Goal: Information Seeking & Learning: Understand process/instructions

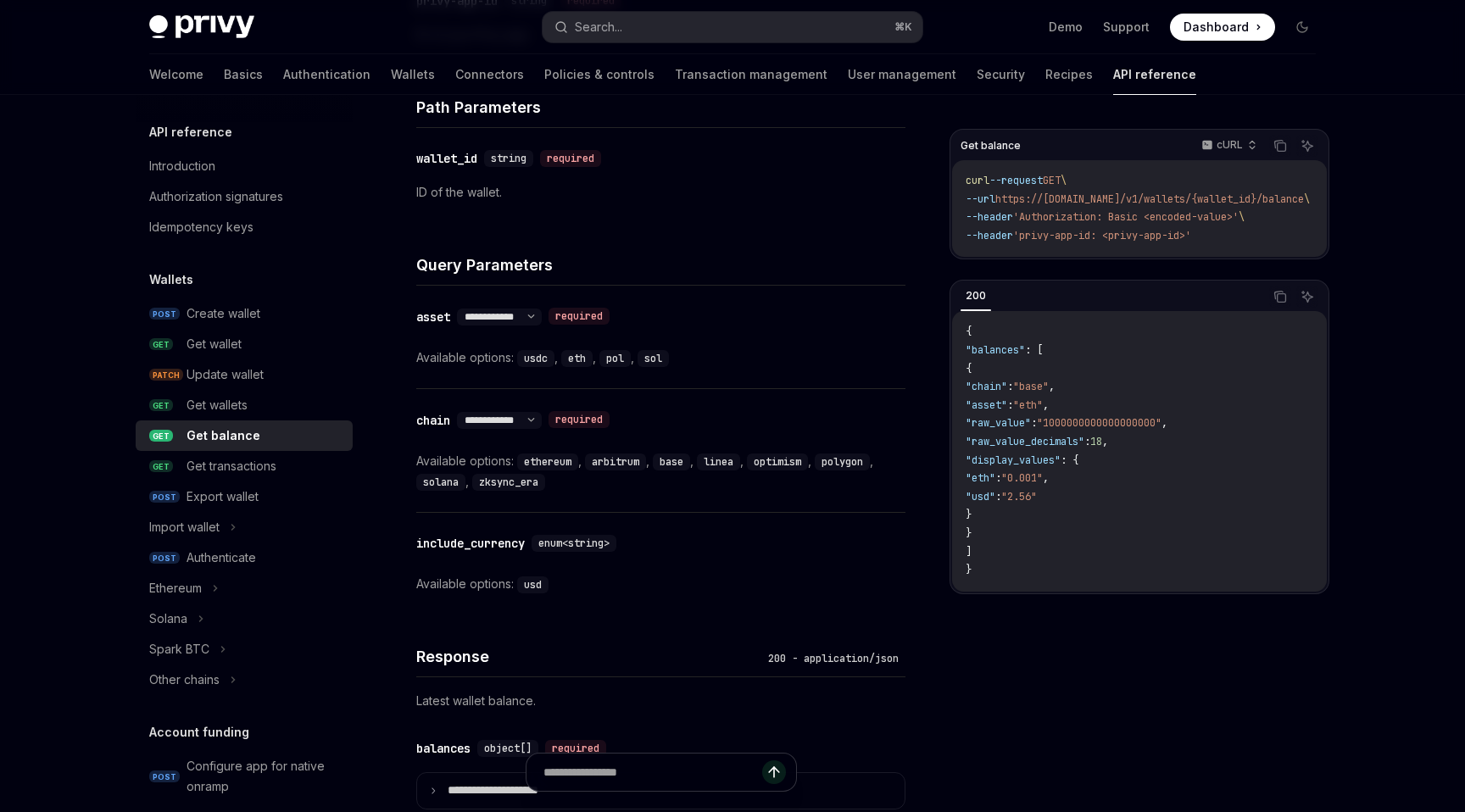
scroll to position [582, 0]
drag, startPoint x: 522, startPoint y: 353, endPoint x: 669, endPoint y: 355, distance: 147.0
click at [669, 355] on div "Available options: usdc , eth , pol , sol" at bounding box center [660, 354] width 489 height 20
copy div "usdc , eth , pol , sol"
click at [799, 375] on div "**********" at bounding box center [660, 334] width 489 height 102
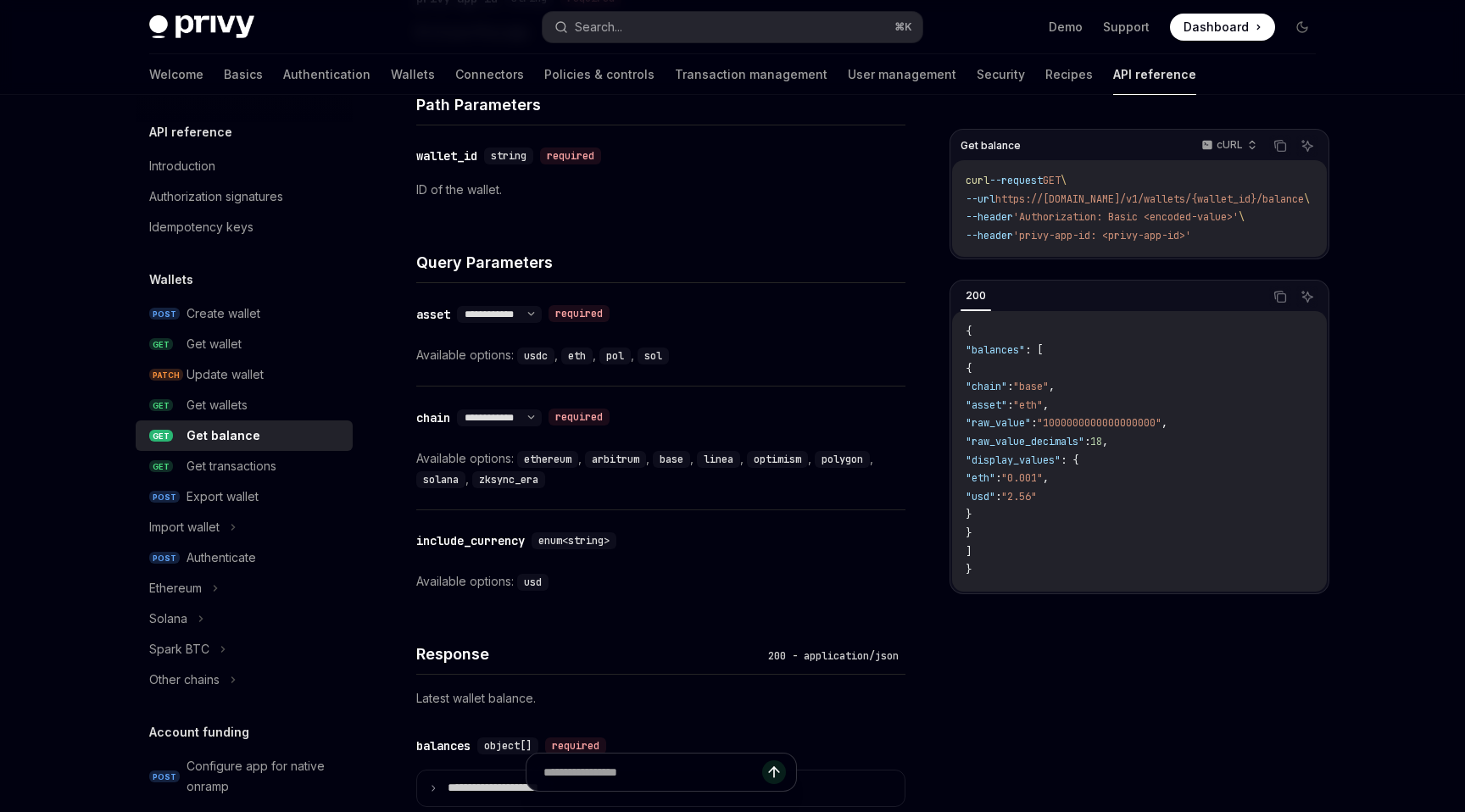
scroll to position [868, 0]
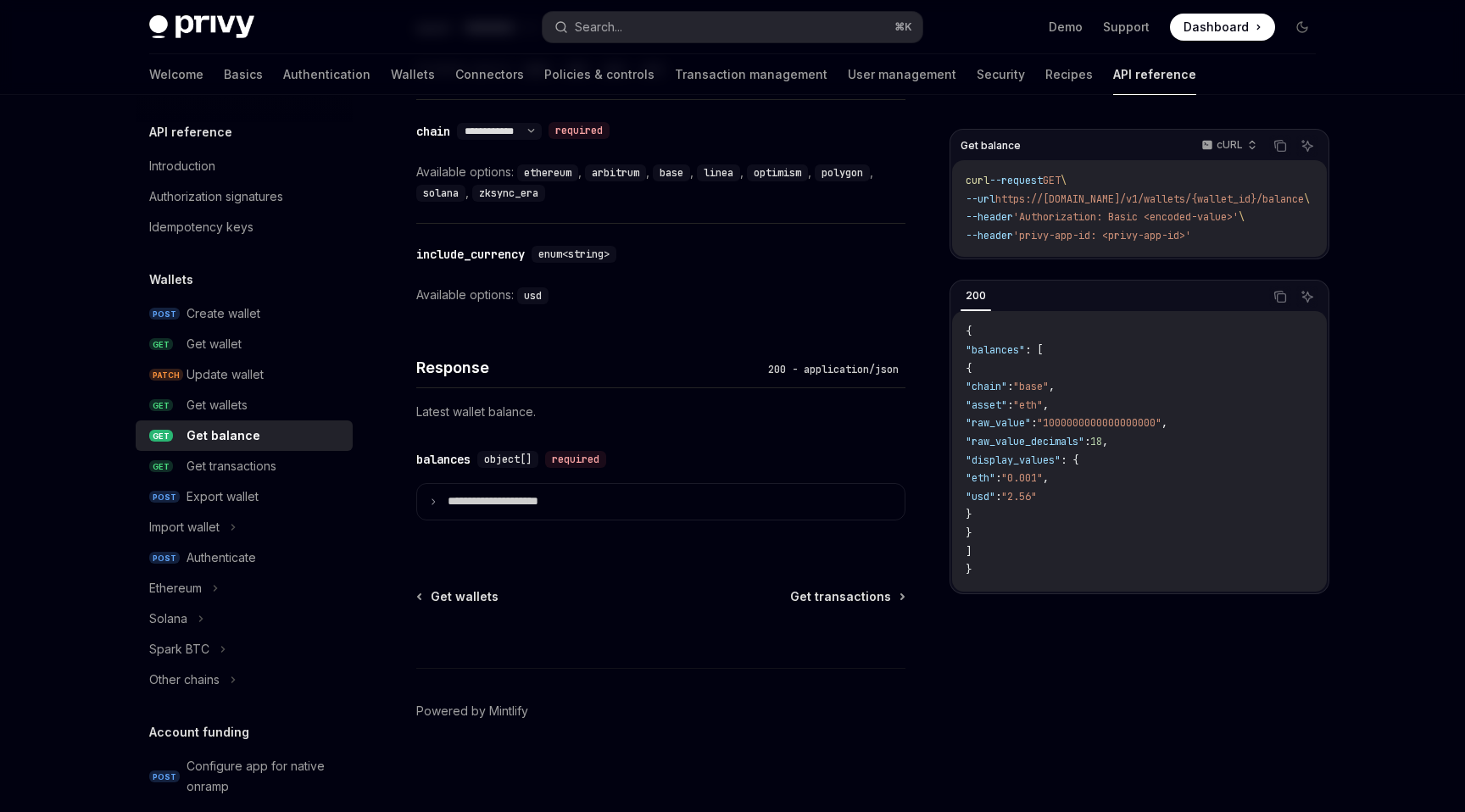
click at [526, 518] on div "**********" at bounding box center [660, 485] width 489 height 112
click at [536, 500] on p "**********" at bounding box center [506, 501] width 118 height 15
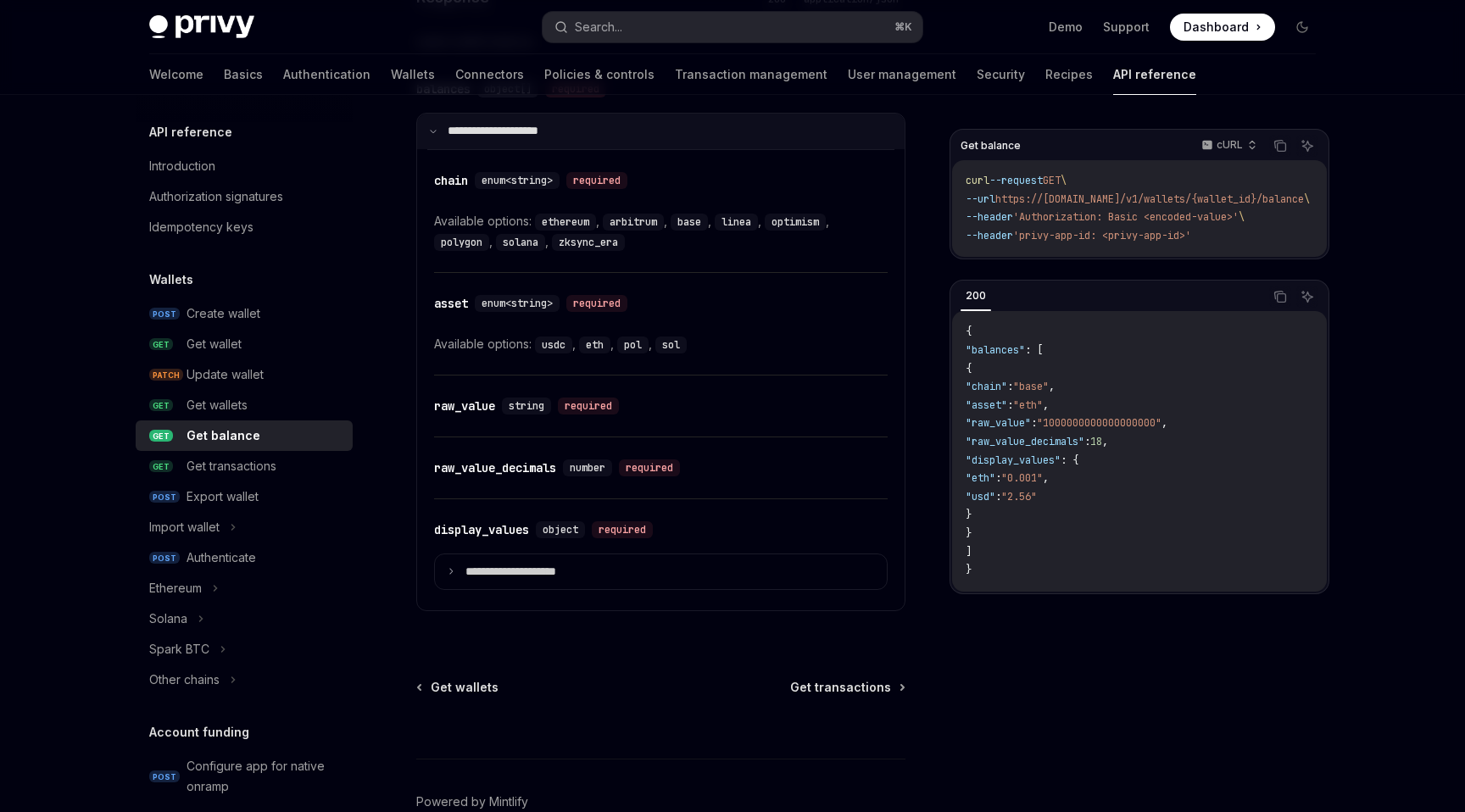
scroll to position [1243, 0]
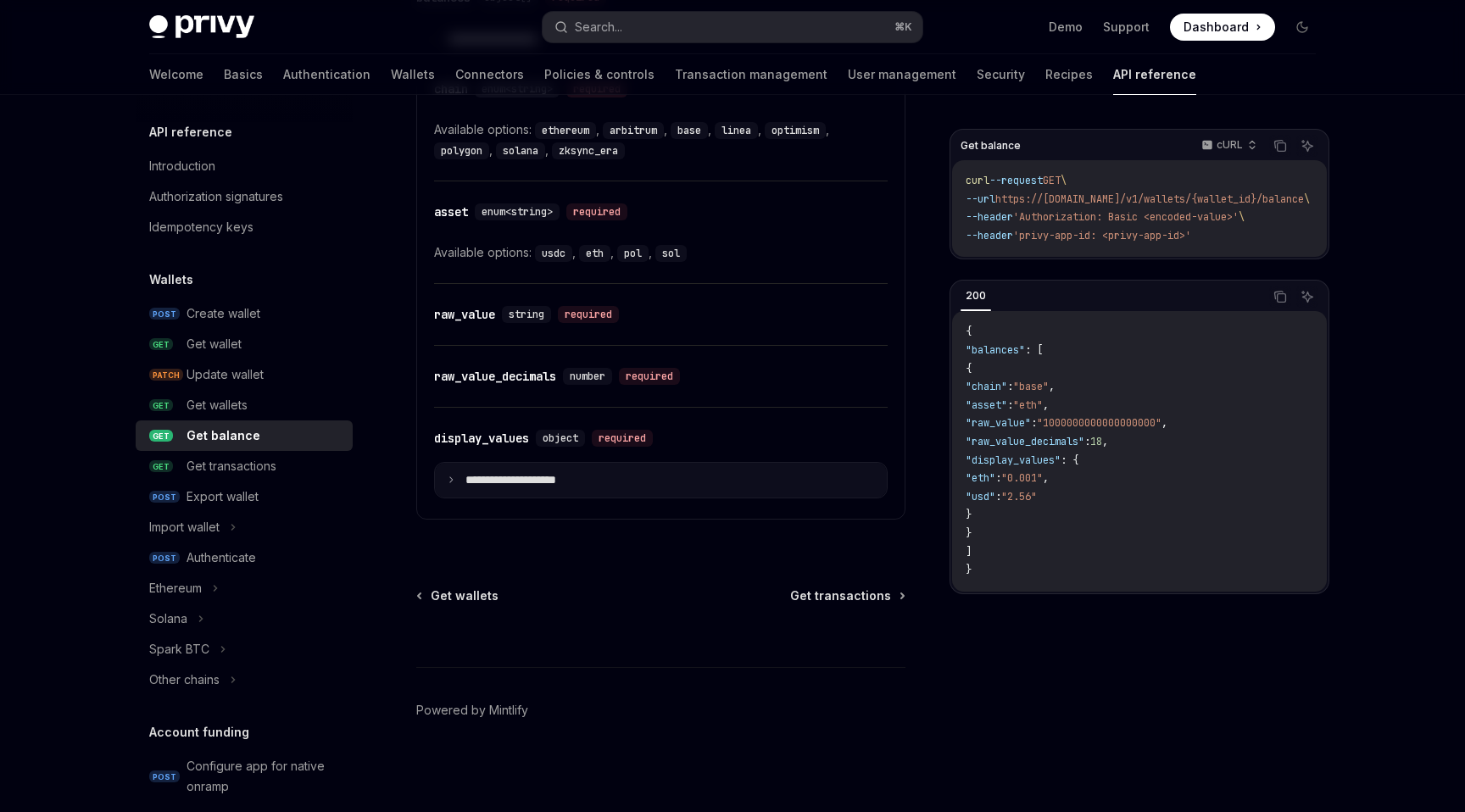
click at [554, 478] on p "**********" at bounding box center [524, 480] width 118 height 15
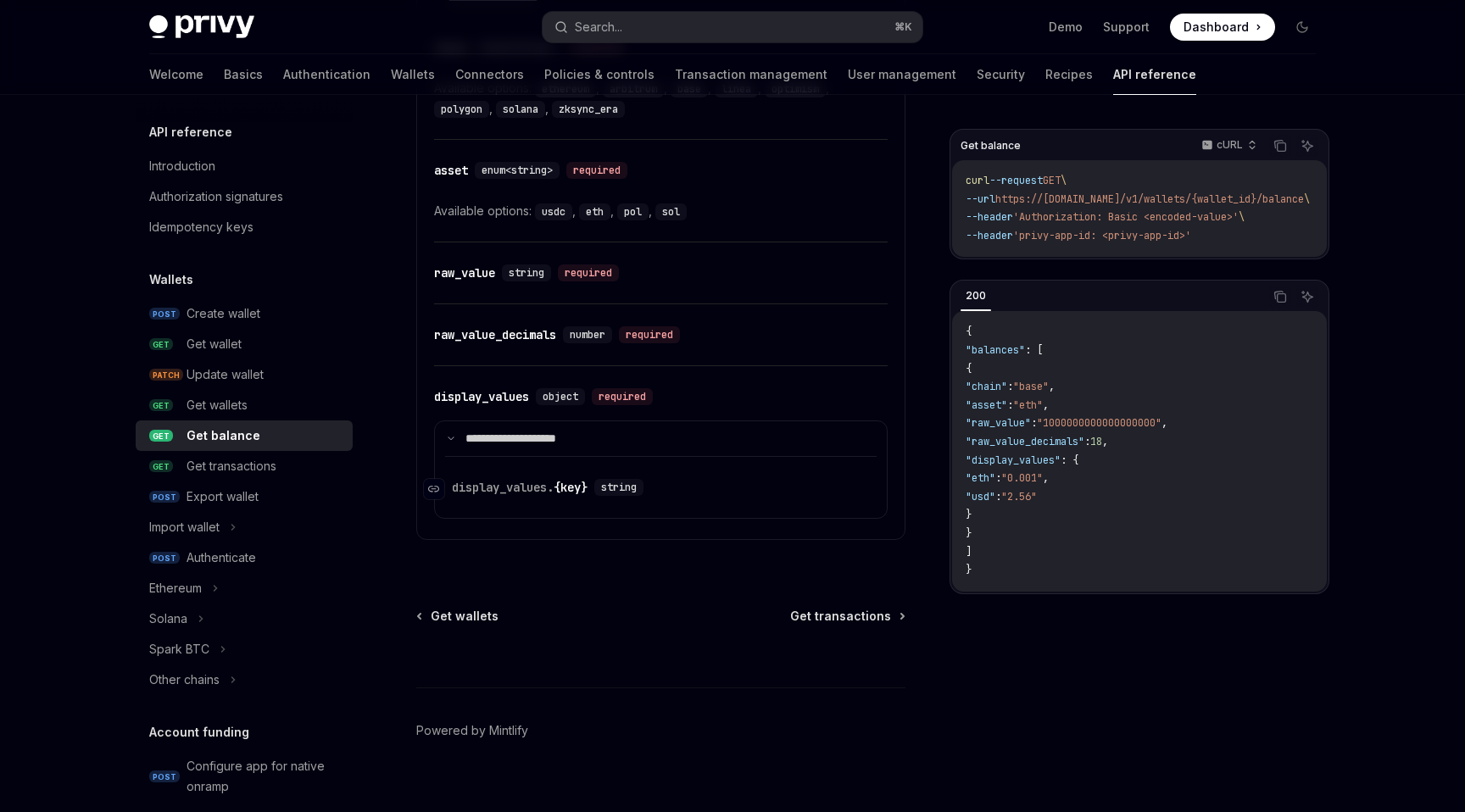
click at [552, 492] on span "display_values." at bounding box center [502, 487] width 101 height 15
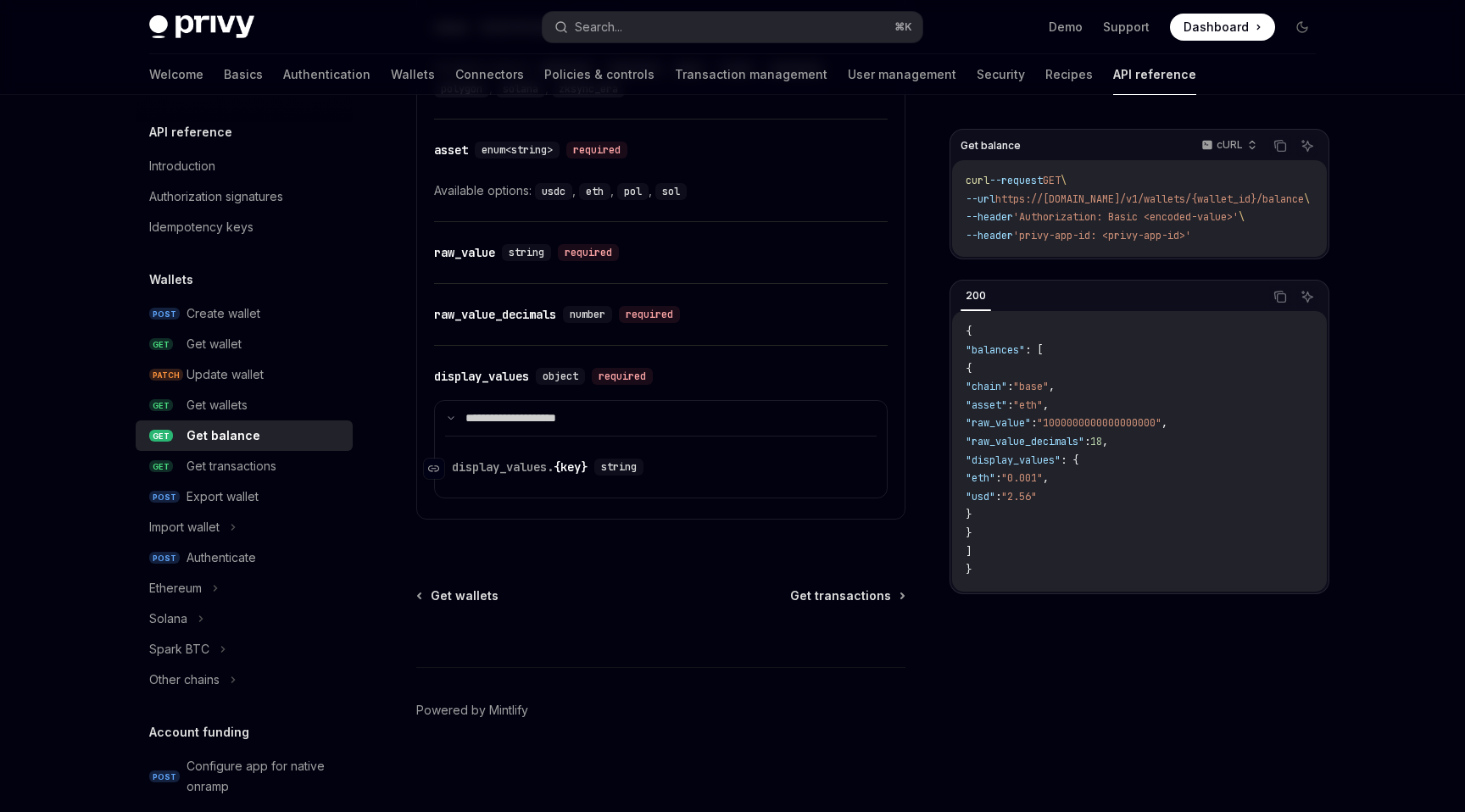
click at [617, 460] on span "string" at bounding box center [619, 467] width 36 height 13
click at [564, 472] on div "display_values. {key}" at bounding box center [519, 467] width 136 height 17
click at [560, 471] on div "display_values. {key}" at bounding box center [519, 467] width 136 height 17
click at [609, 469] on span "string" at bounding box center [619, 467] width 36 height 13
click at [623, 469] on span "string" at bounding box center [619, 467] width 36 height 13
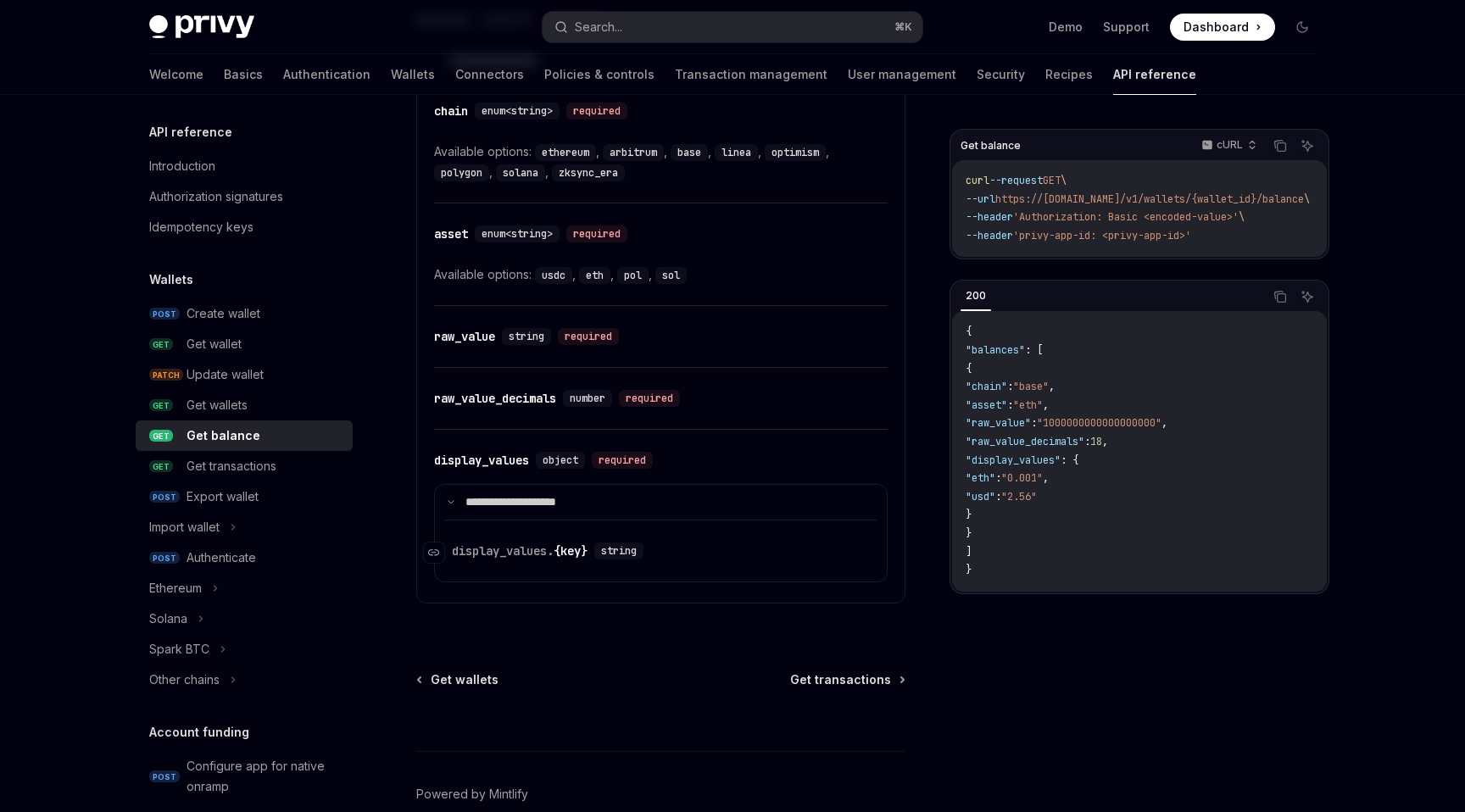
scroll to position [1307, 0]
click at [612, 555] on span "string" at bounding box center [619, 551] width 36 height 13
click at [558, 504] on p "**********" at bounding box center [521, 503] width 113 height 15
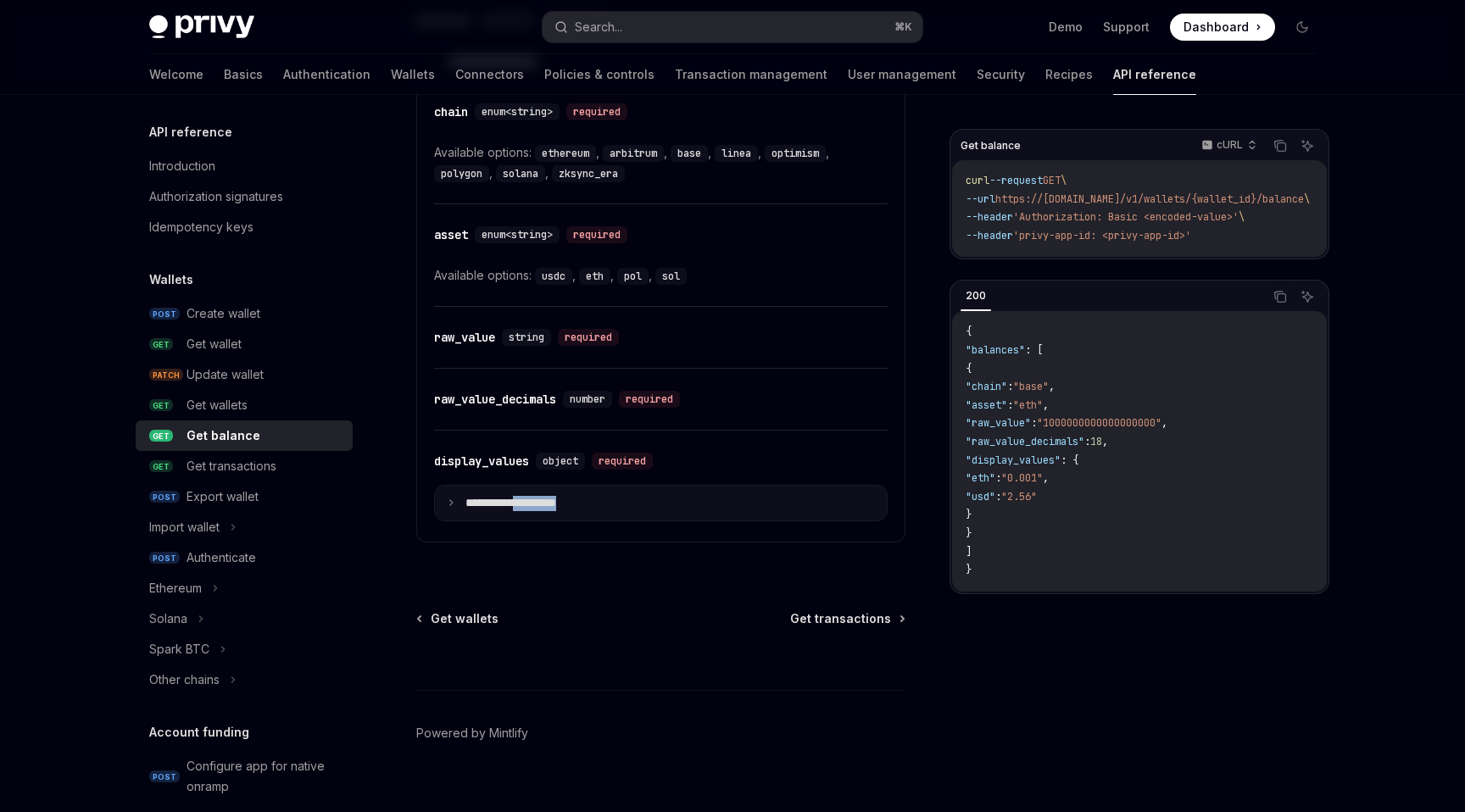
click at [558, 504] on p "**********" at bounding box center [524, 503] width 118 height 15
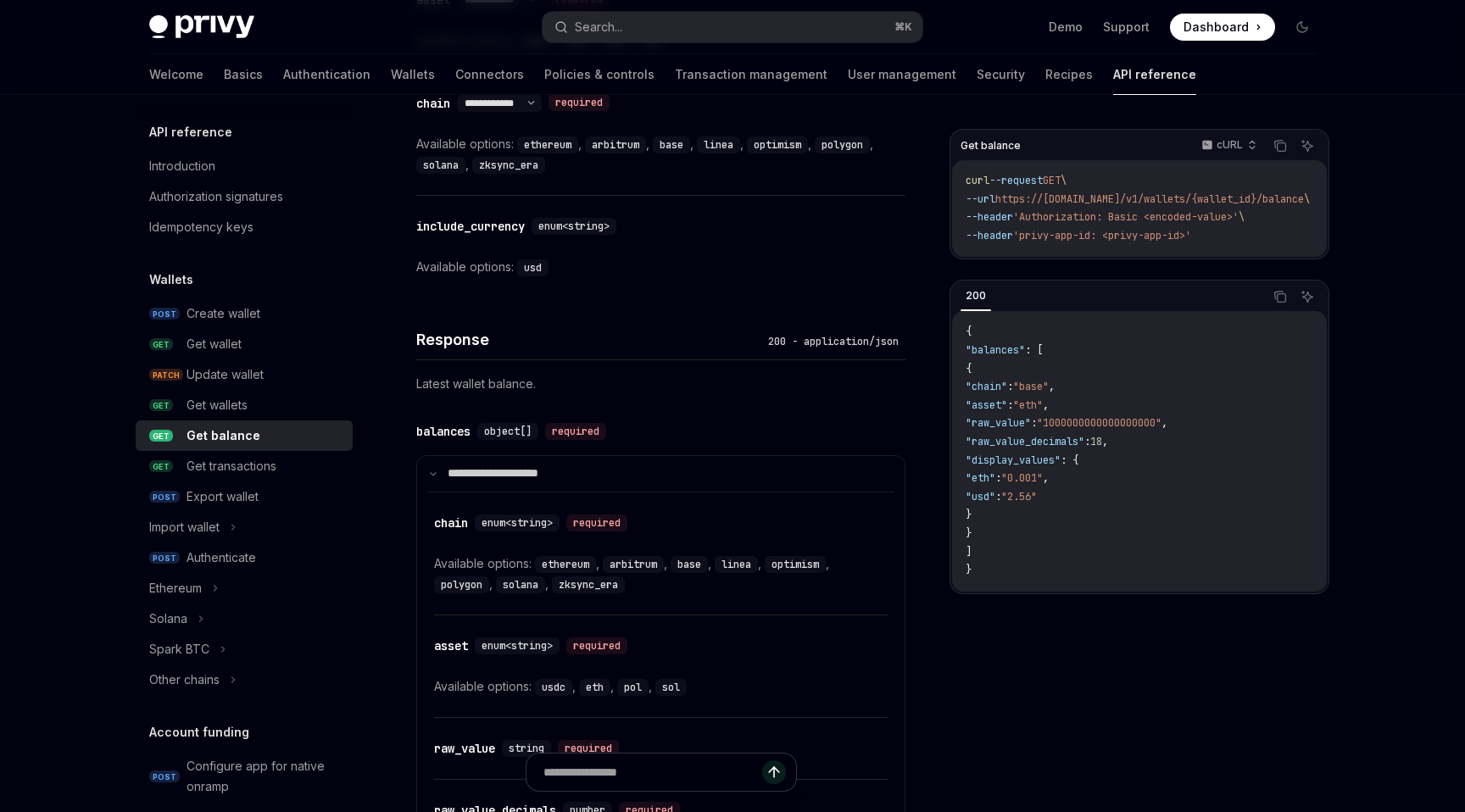
scroll to position [877, 0]
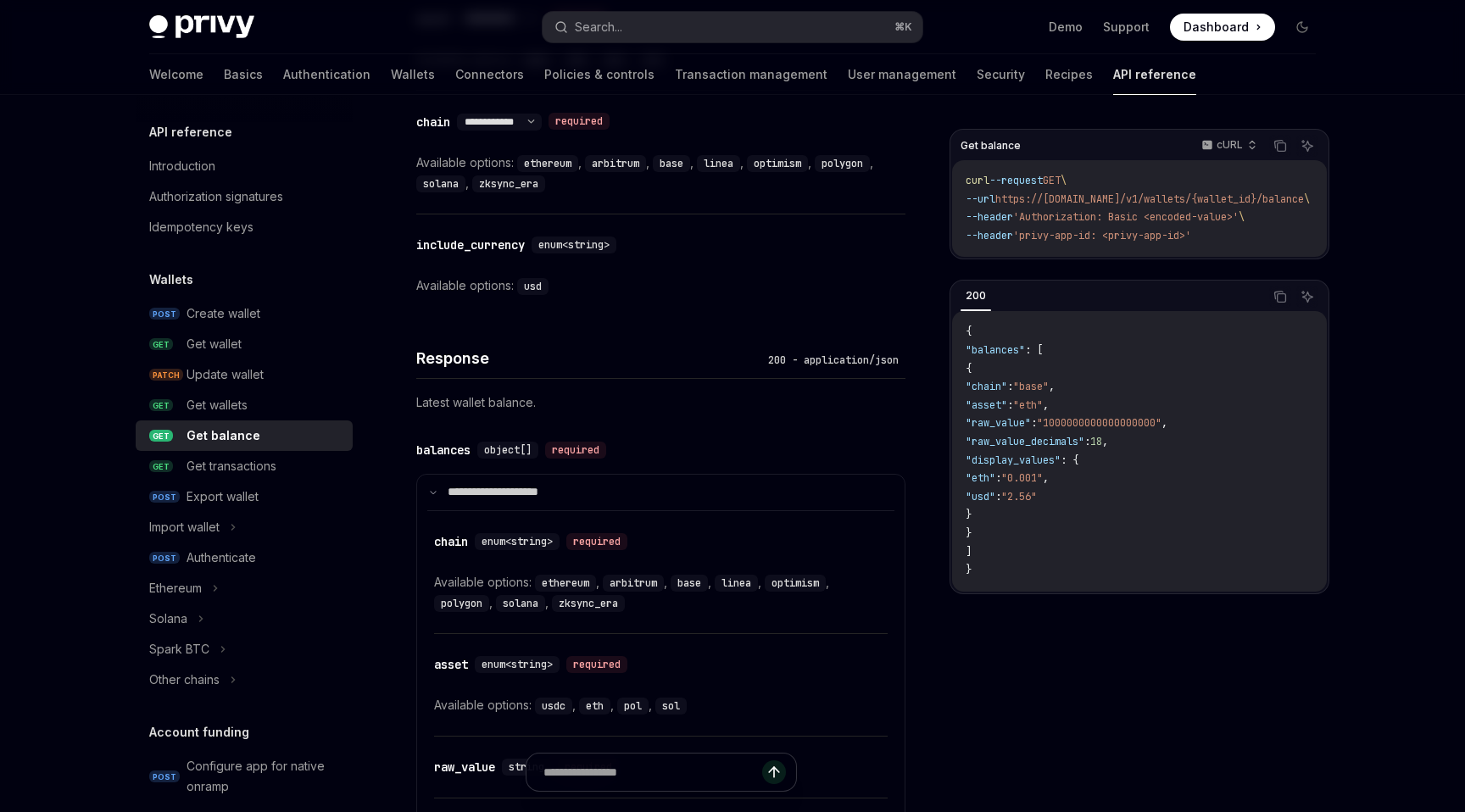
click at [534, 283] on code "usd" at bounding box center [533, 286] width 31 height 17
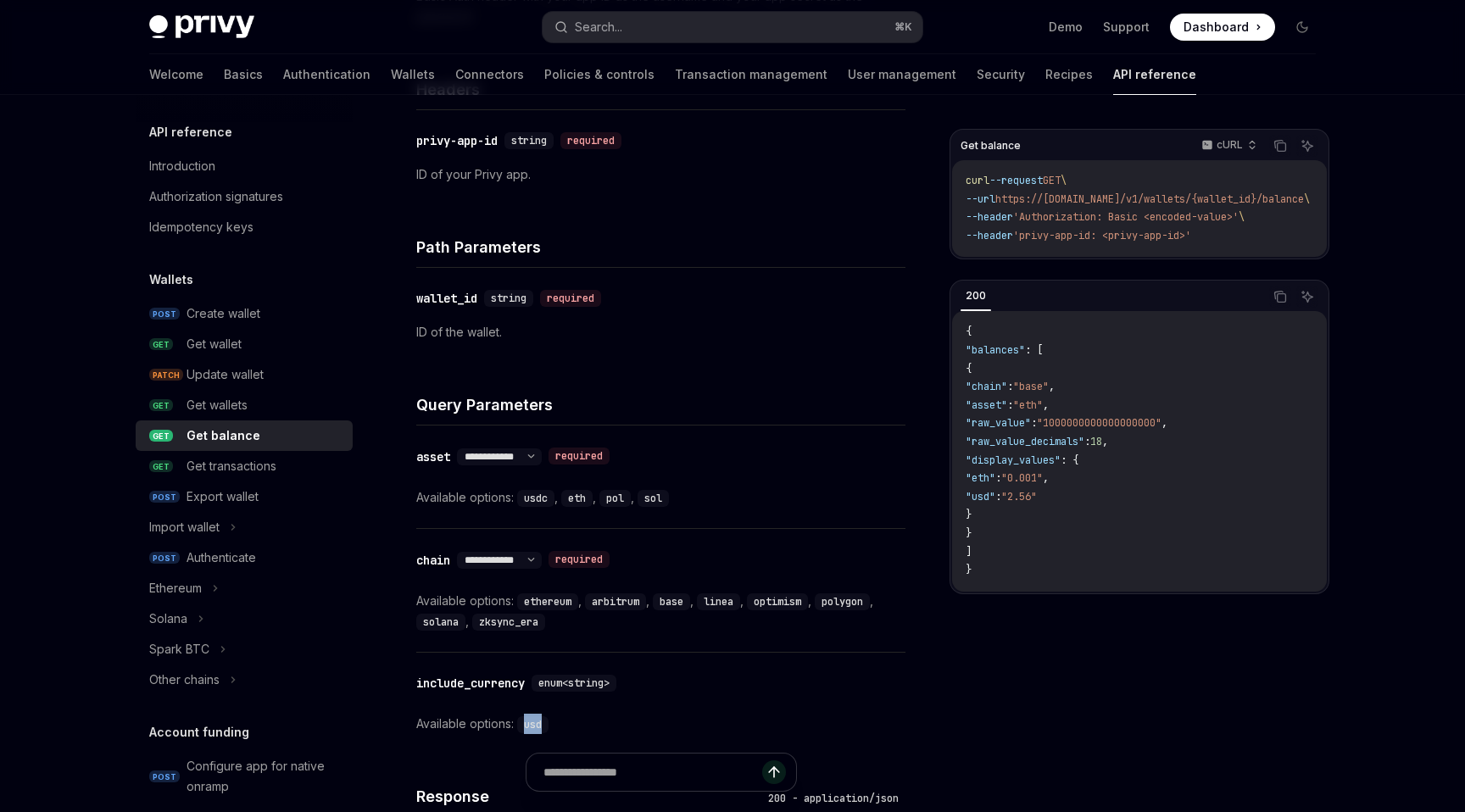
scroll to position [291, 0]
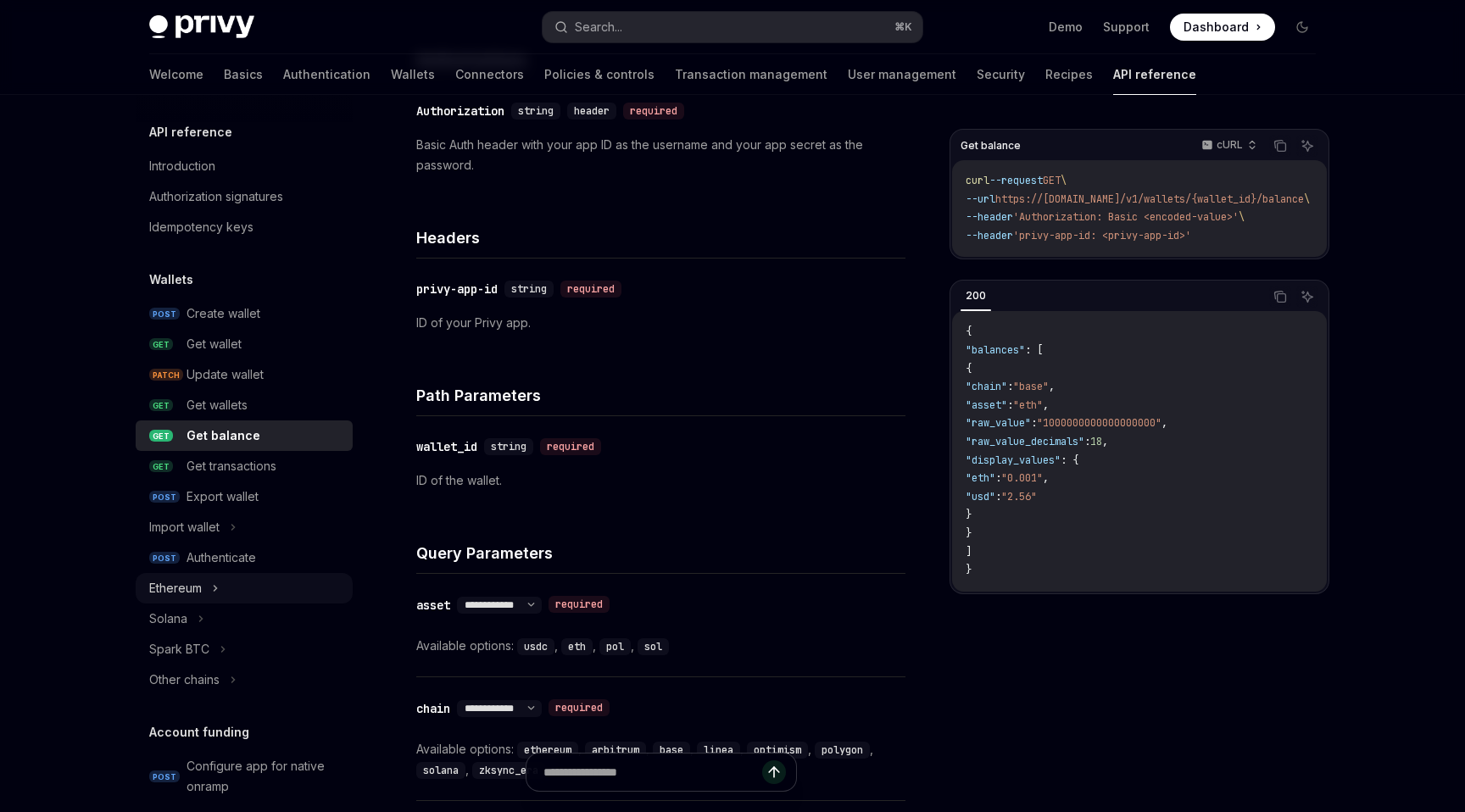
click at [181, 583] on div "Ethereum" at bounding box center [174, 587] width 52 height 20
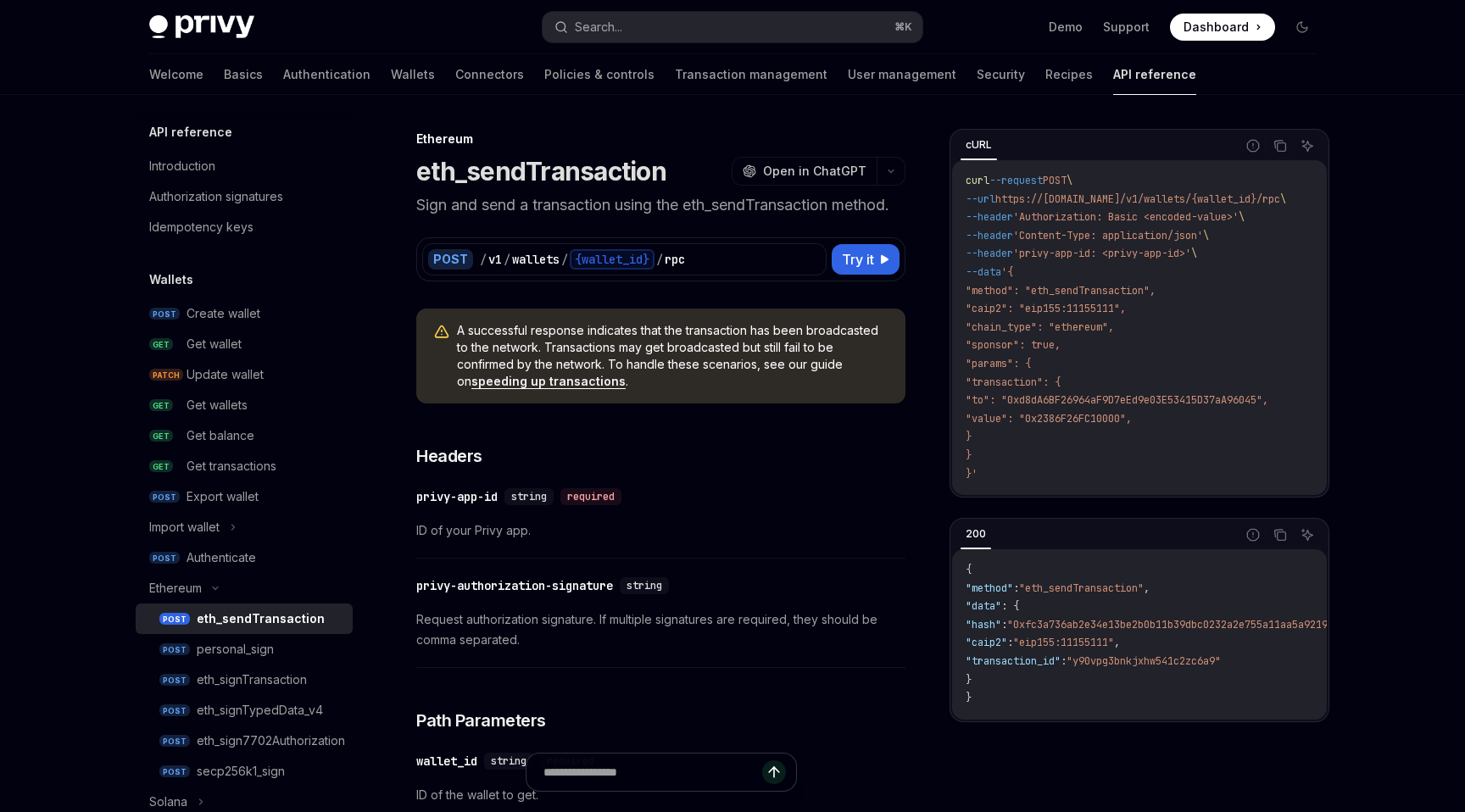
click at [283, 606] on link "POST eth_sendTransaction" at bounding box center [244, 619] width 217 height 30
type textarea "*"
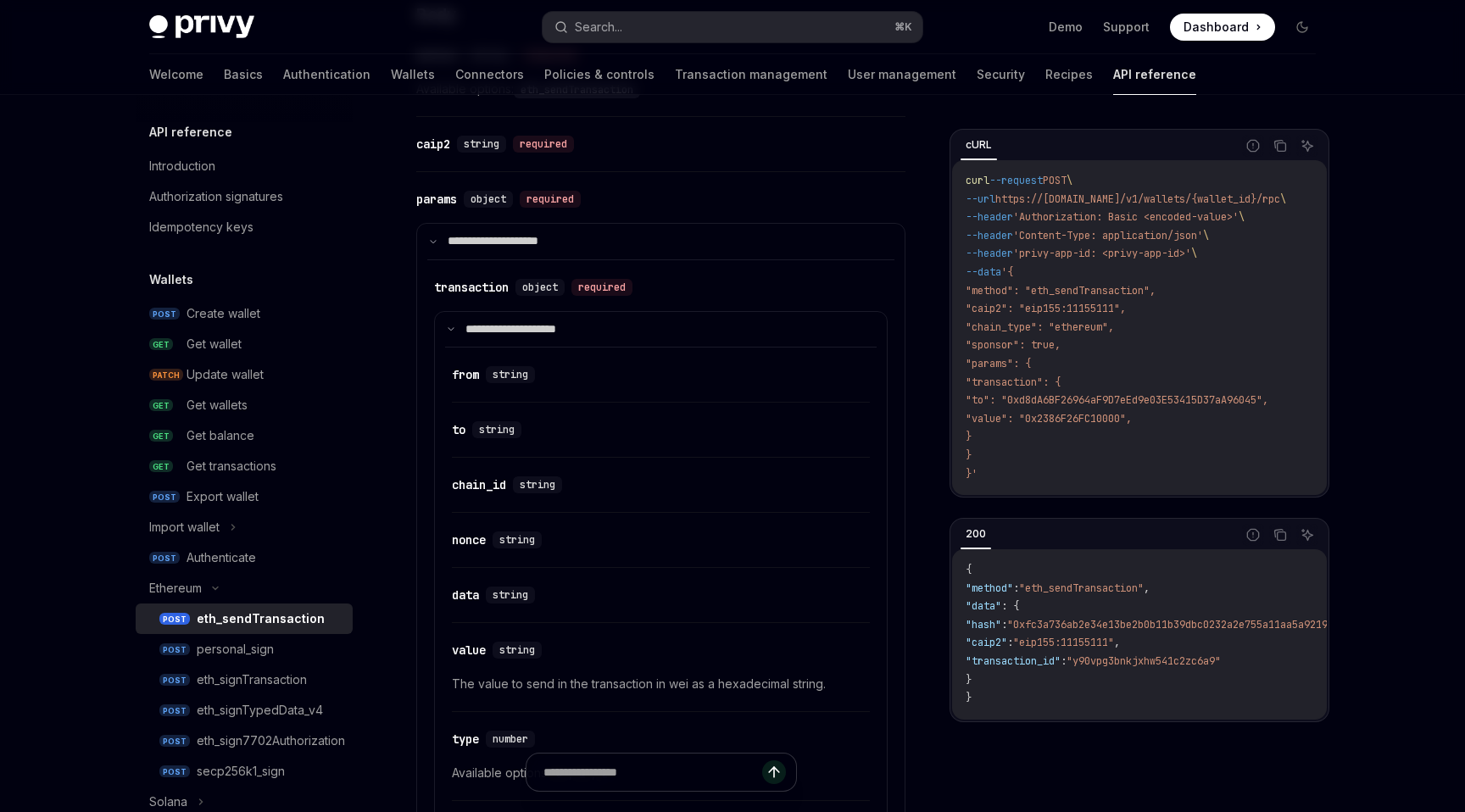
scroll to position [798, 0]
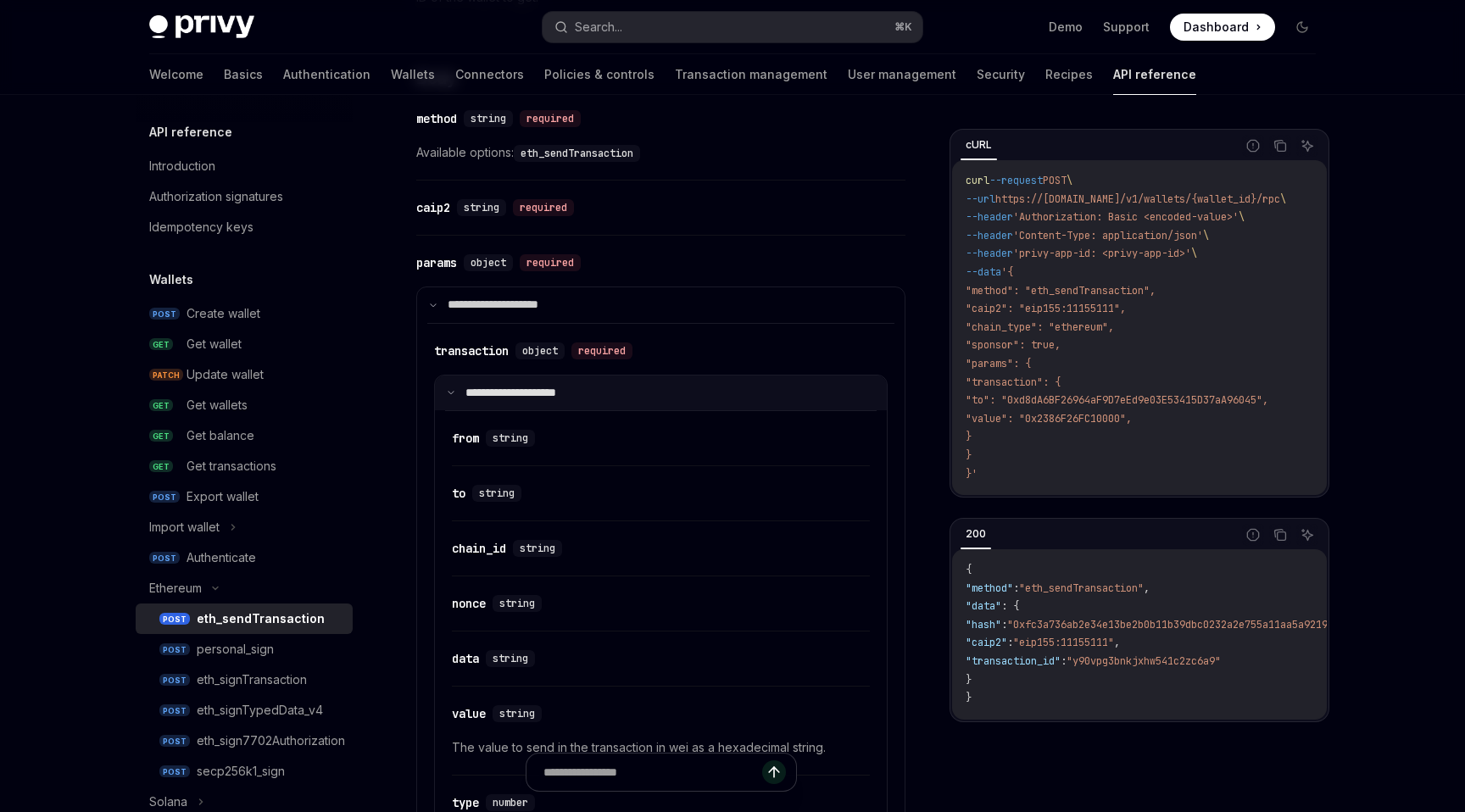
click at [449, 396] on icon at bounding box center [450, 392] width 9 height 9
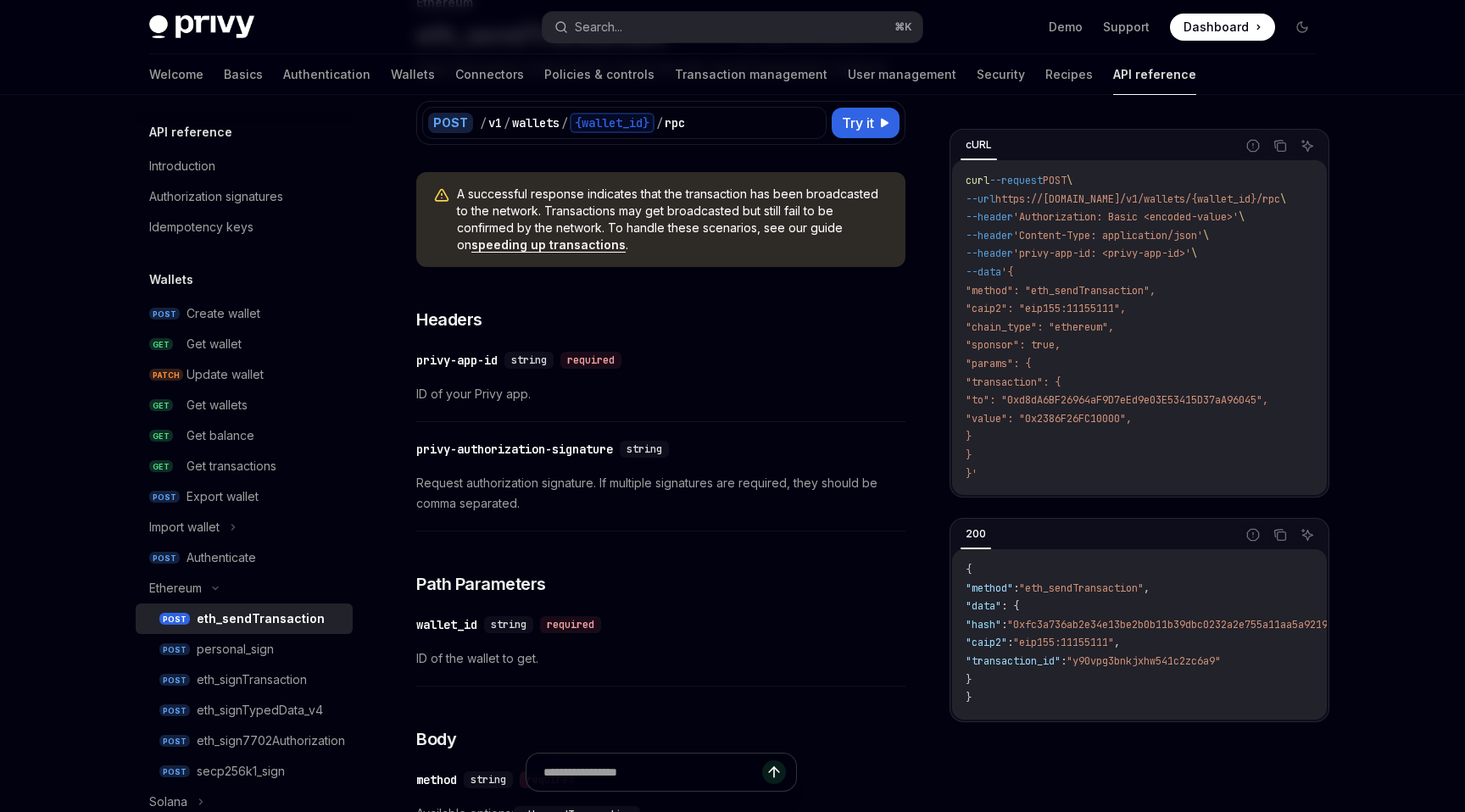
scroll to position [0, 0]
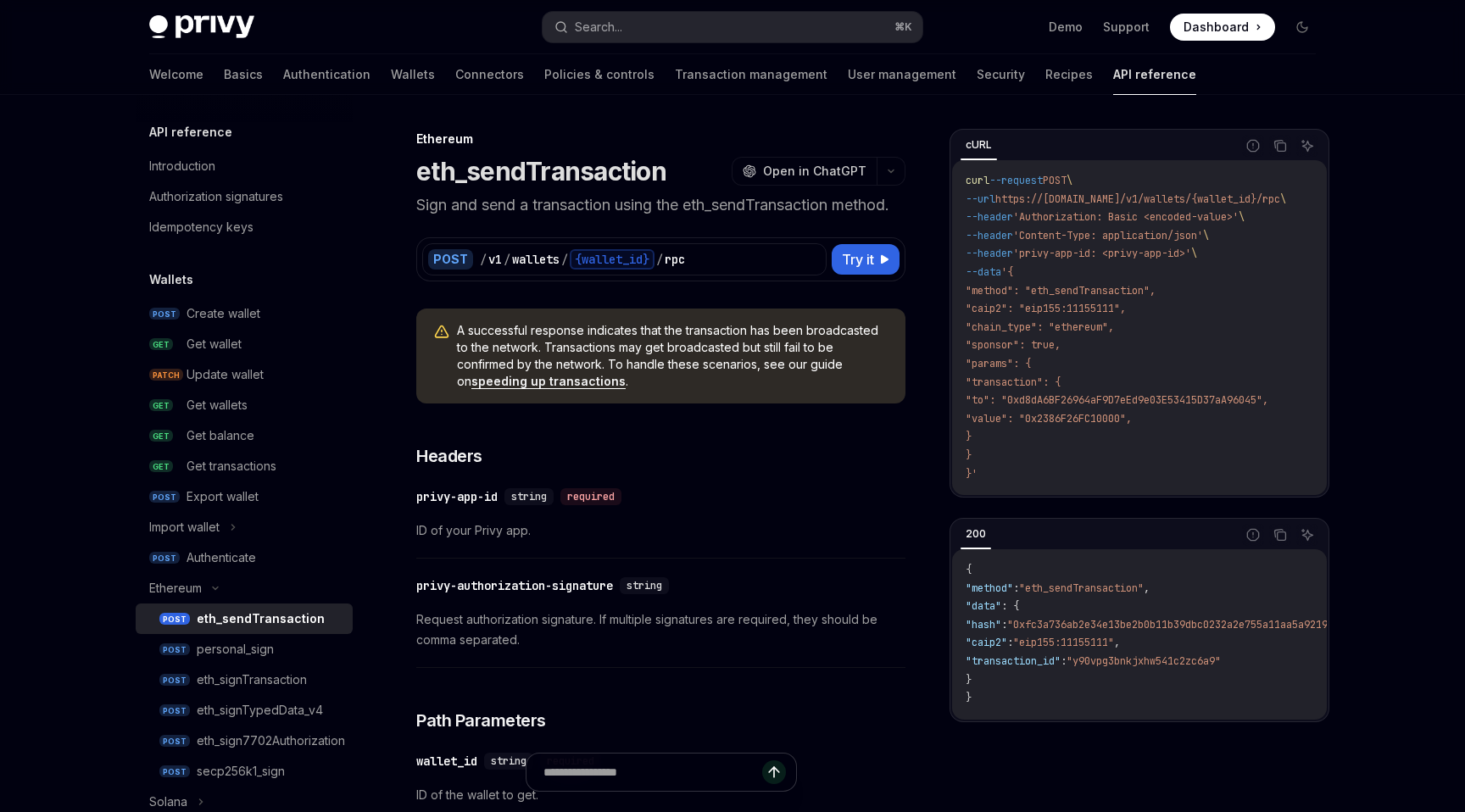
drag, startPoint x: 1105, startPoint y: 343, endPoint x: 975, endPoint y: 341, distance: 130.0
click at [975, 341] on code "curl --request POST \ --url https://[DOMAIN_NAME]/v1/wallets/{wallet_id}/rpc \ …" at bounding box center [1146, 328] width 361 height 311
click at [1013, 345] on span ""sponsor": true," at bounding box center [1013, 345] width 95 height 13
click at [1097, 332] on span ""chain_type": "ethereum"," at bounding box center [1040, 327] width 149 height 13
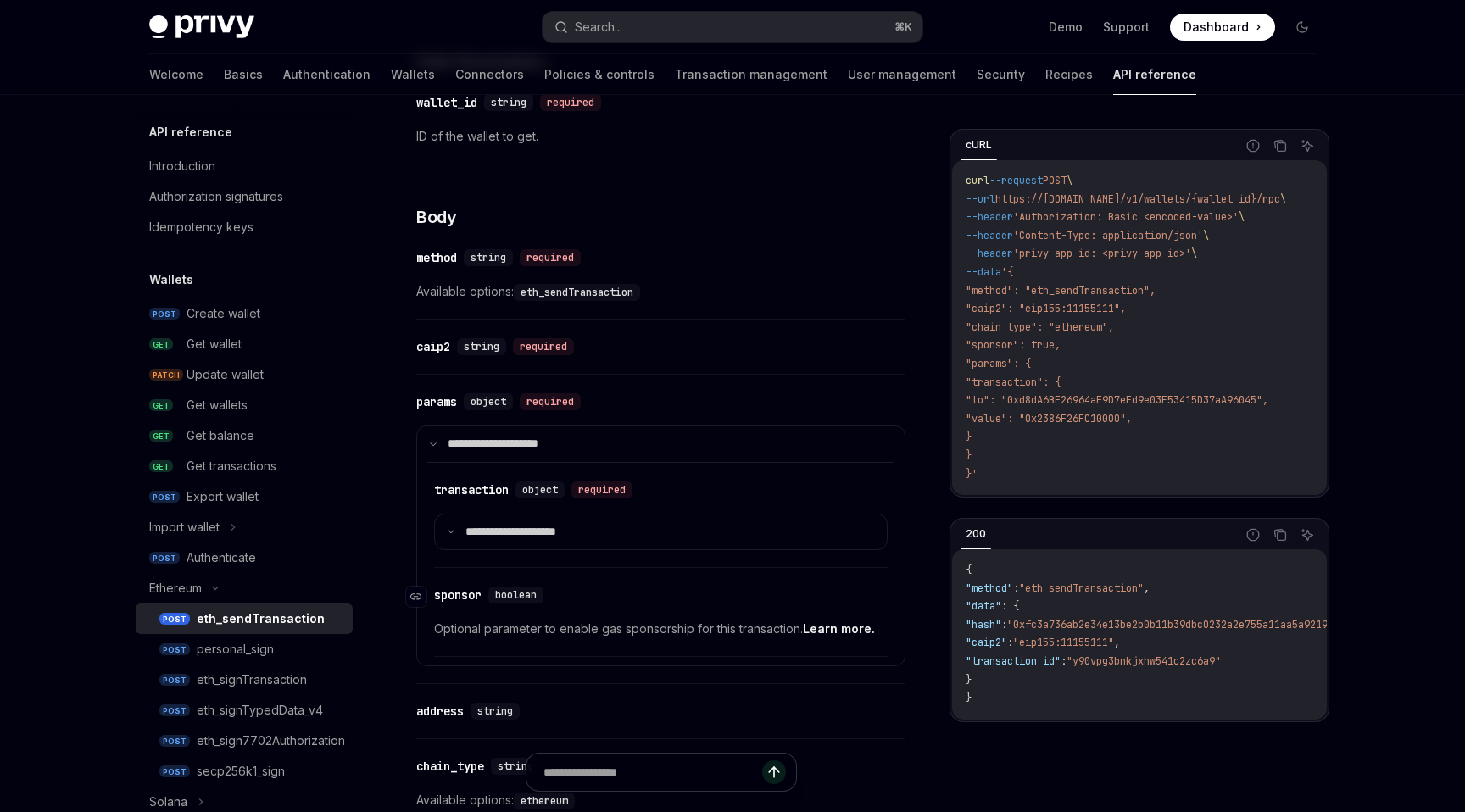
scroll to position [743, 0]
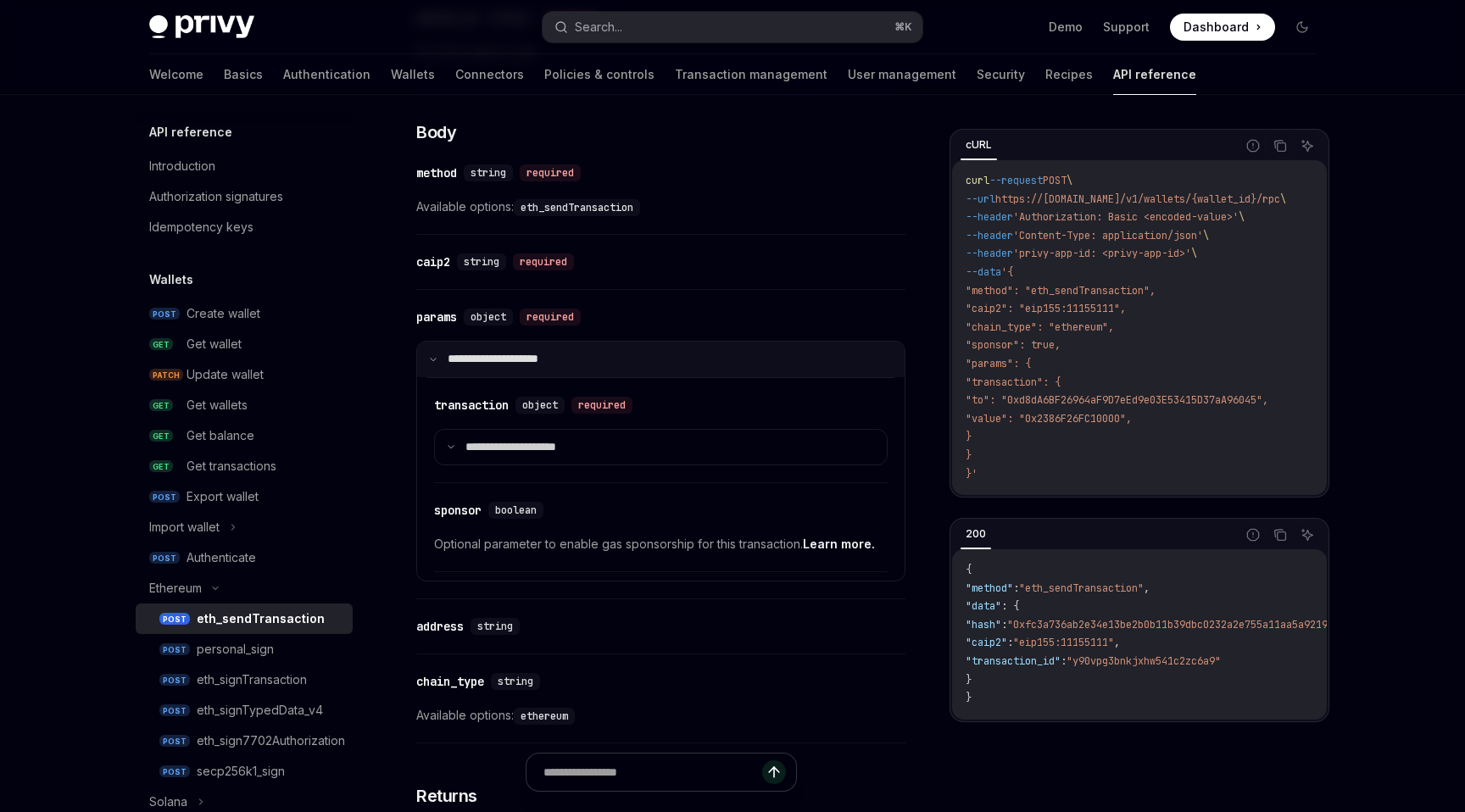
click at [432, 366] on summary "**********" at bounding box center [660, 359] width 487 height 36
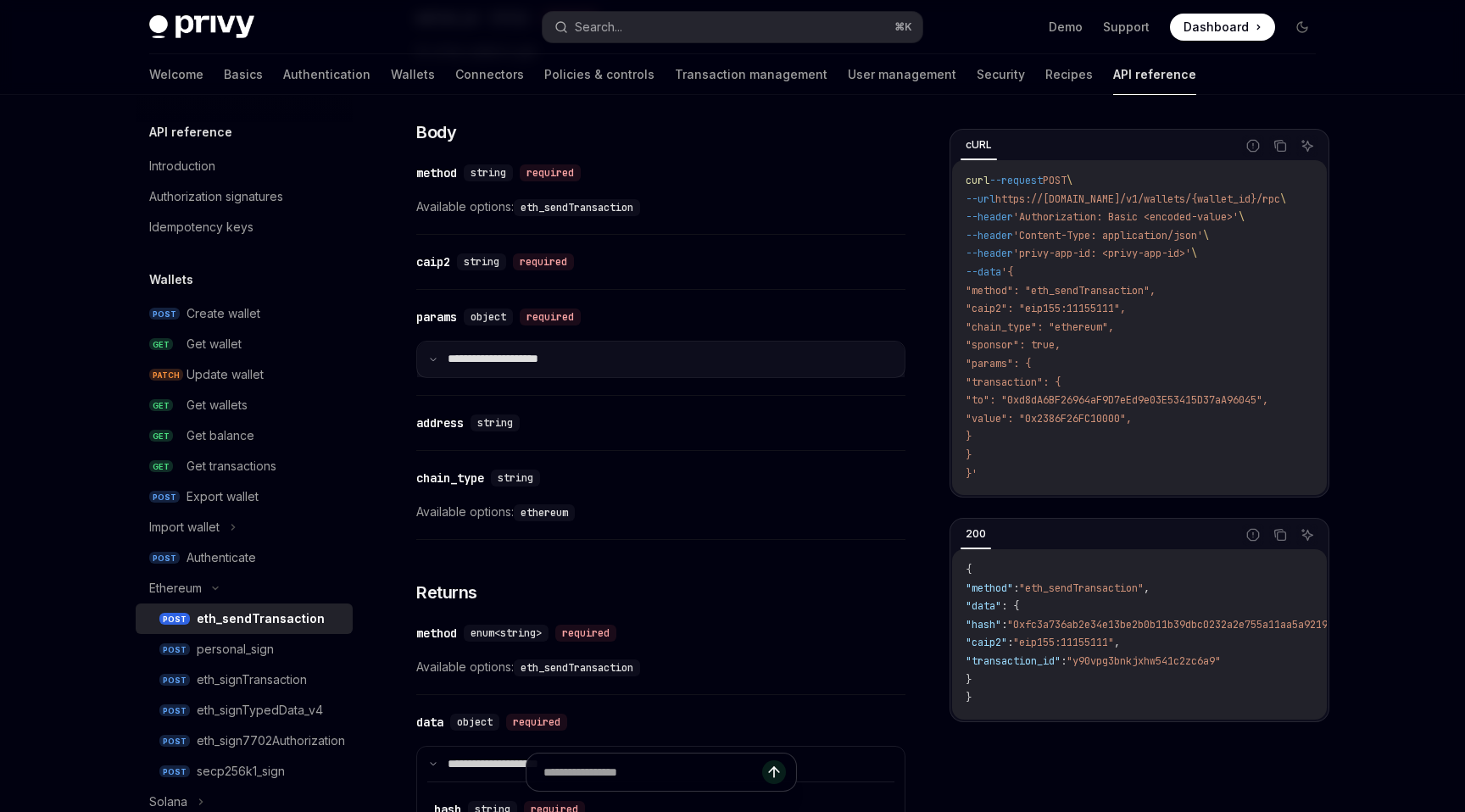
click at [432, 366] on summary "**********" at bounding box center [660, 359] width 487 height 36
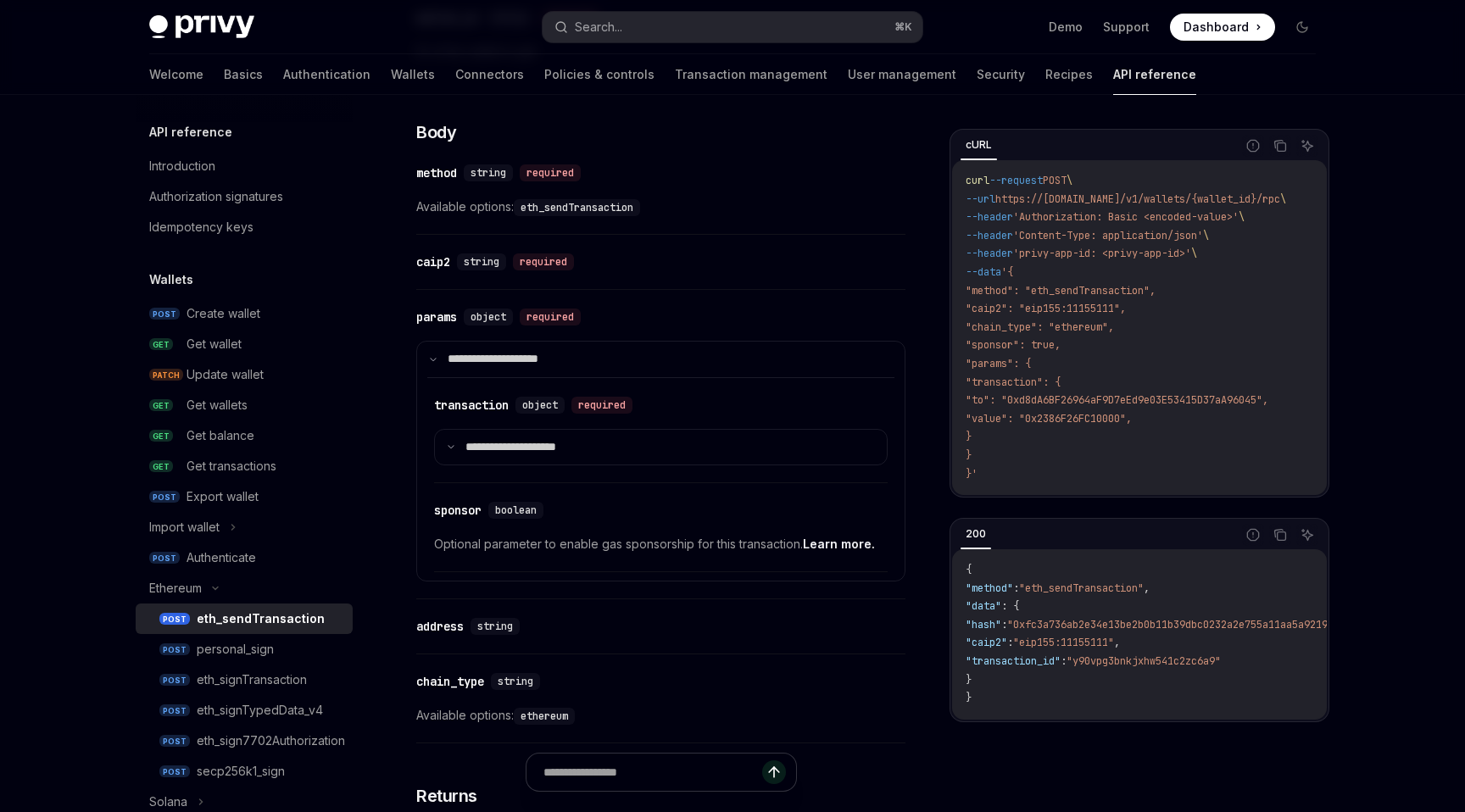
click at [863, 154] on div "​ method string required Available options: eth_sendTransaction" at bounding box center [660, 194] width 489 height 81
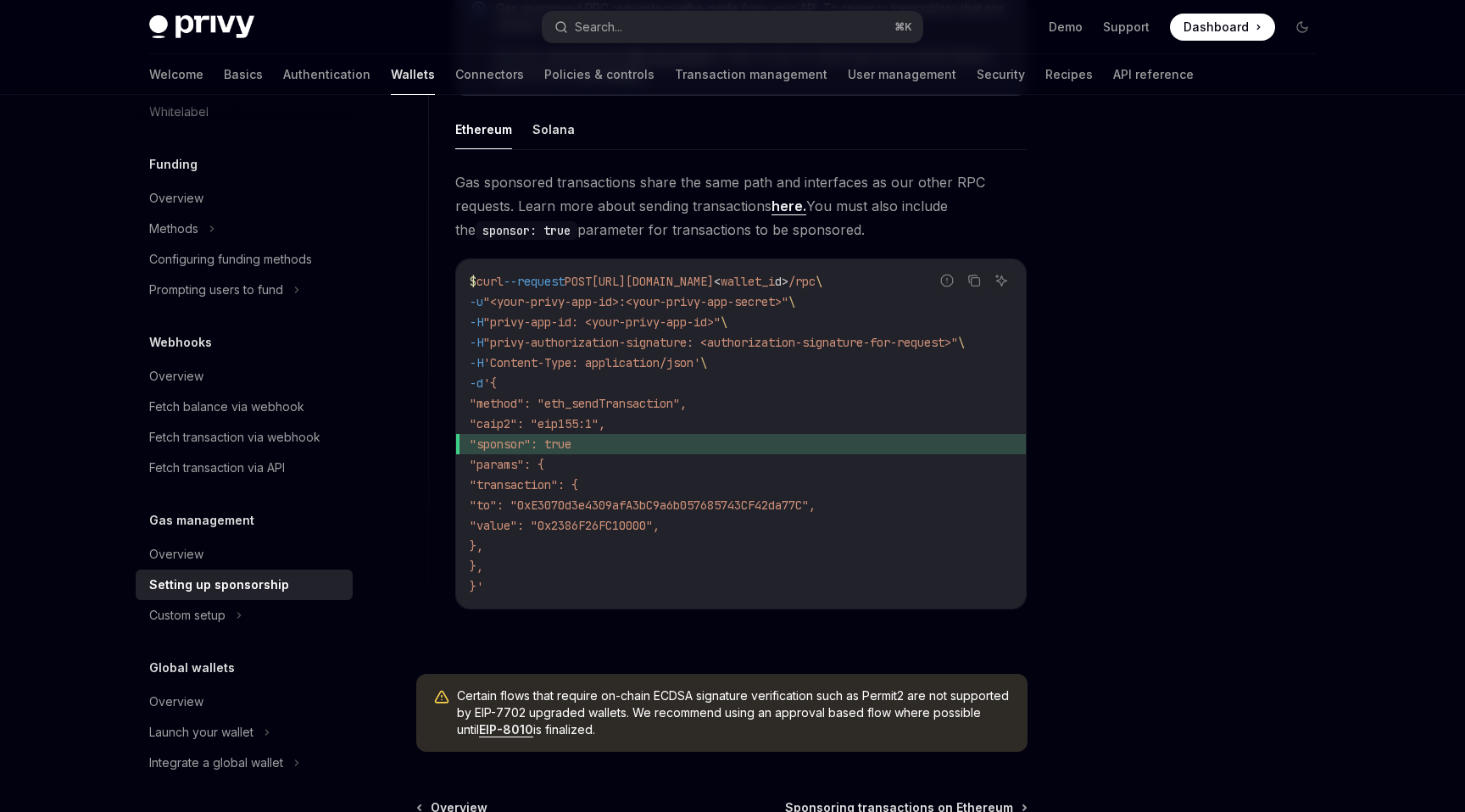
scroll to position [1063, 0]
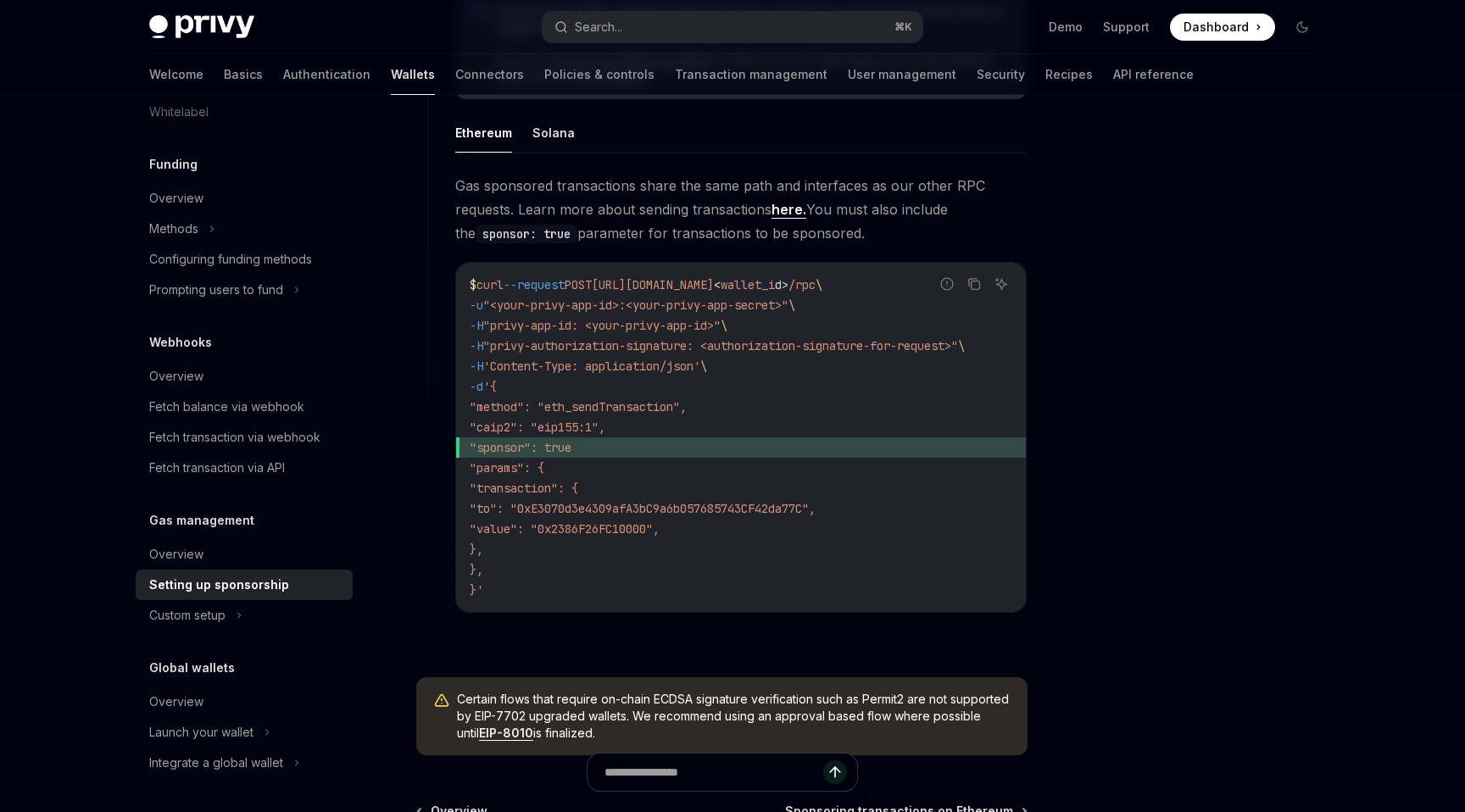
drag, startPoint x: 515, startPoint y: 448, endPoint x: 673, endPoint y: 447, distance: 158.0
click at [673, 447] on span ""sponsor": true" at bounding box center [741, 447] width 542 height 20
click at [760, 497] on code "$ curl --request POST [URL][DOMAIN_NAME] < wallet_i d > /rpc \ -u "<your-privy-…" at bounding box center [741, 437] width 542 height 325
